Goal: Task Accomplishment & Management: Manage account settings

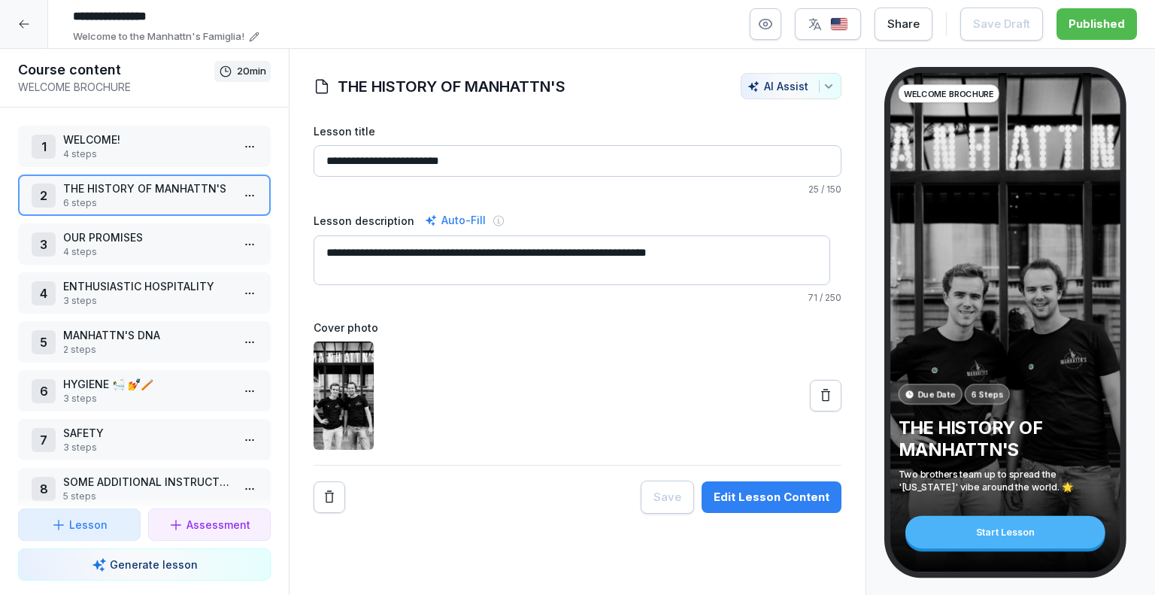
click at [15, 19] on div at bounding box center [24, 24] width 48 height 48
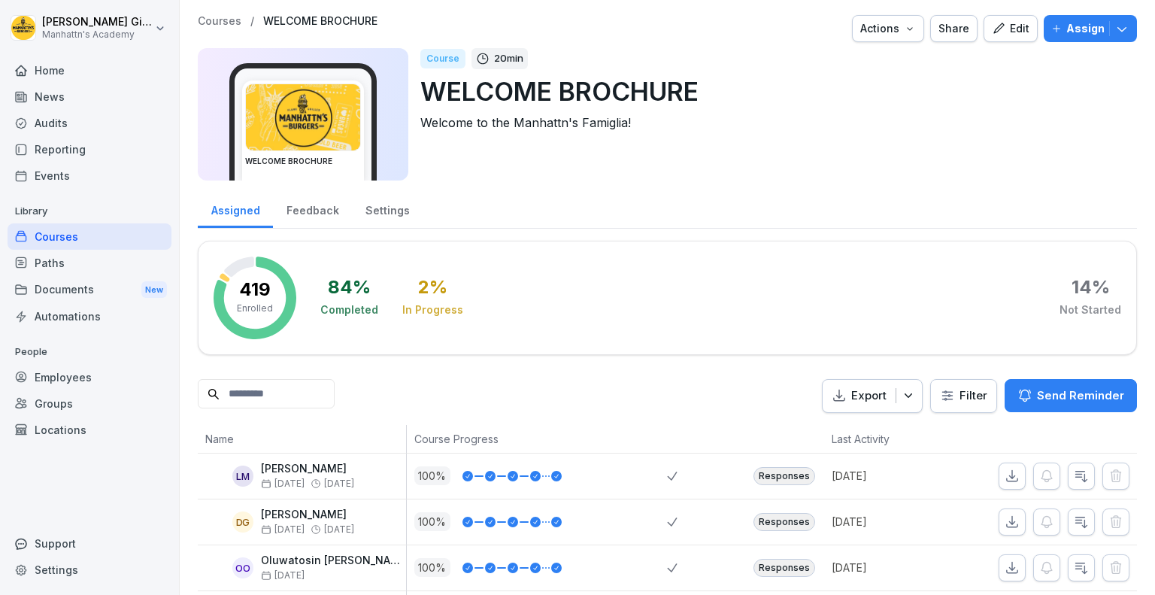
click at [80, 378] on div "Employees" at bounding box center [90, 377] width 164 height 26
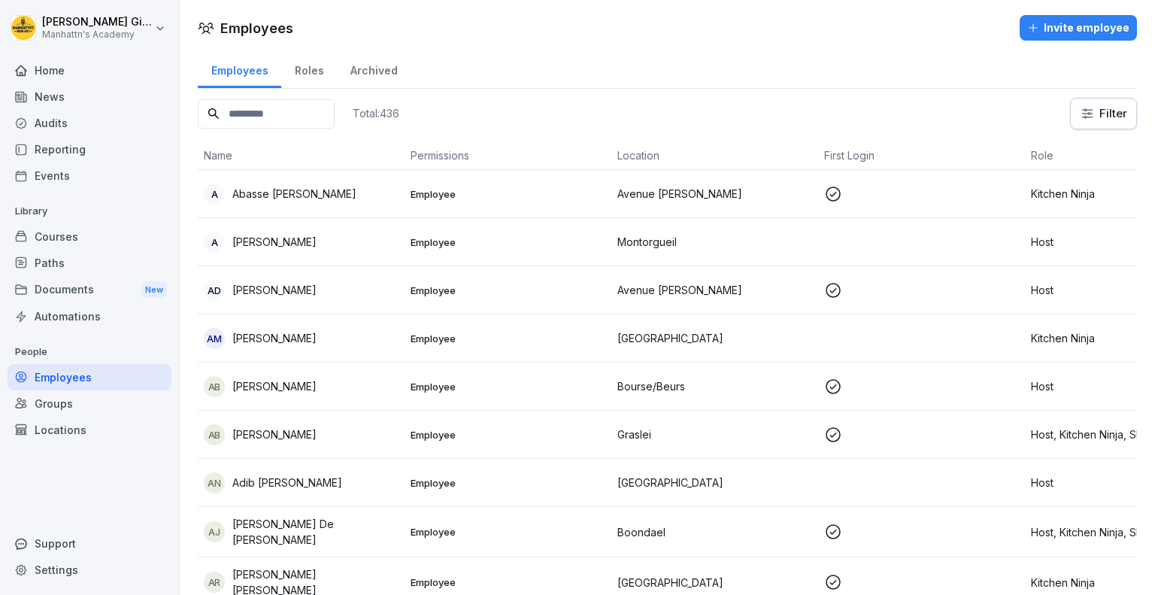
click at [311, 123] on input at bounding box center [266, 113] width 137 height 29
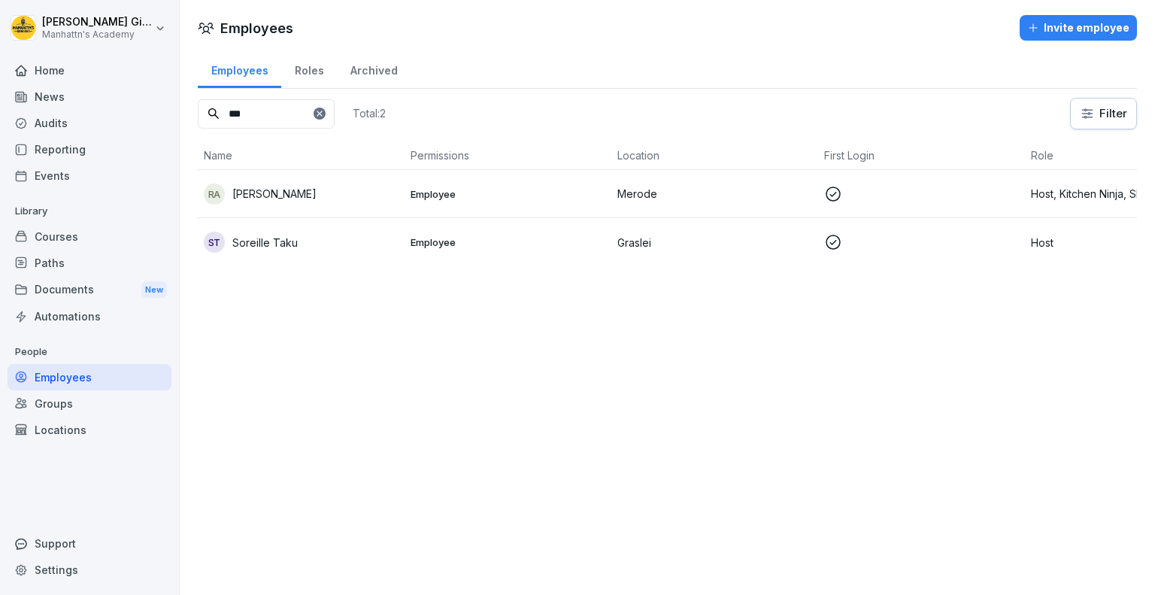
type input "***"
